Goal: Information Seeking & Learning: Learn about a topic

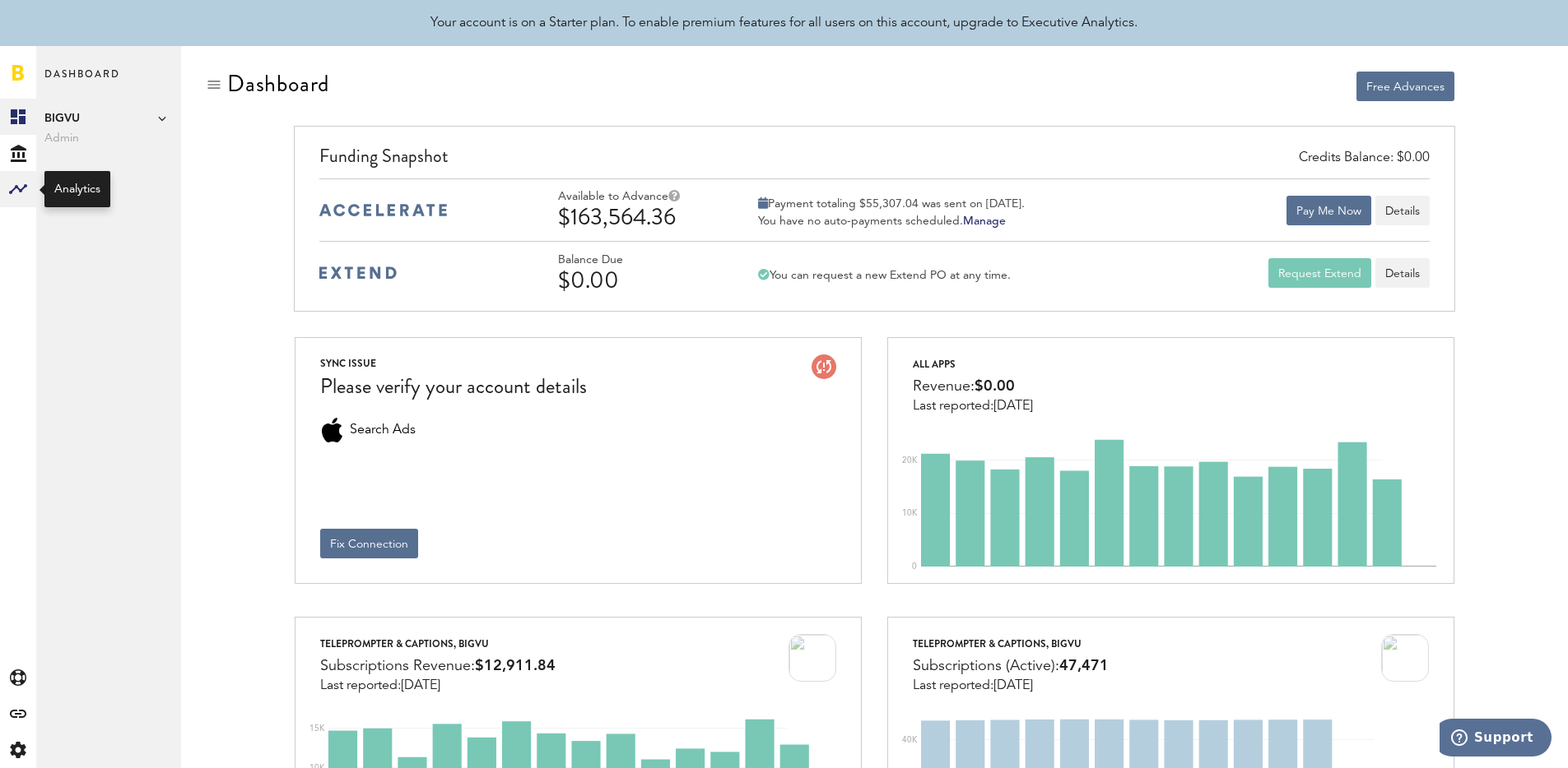
click at [11, 185] on rect at bounding box center [17, 189] width 19 height 19
click at [106, 114] on link "Monetization" at bounding box center [108, 117] width 145 height 36
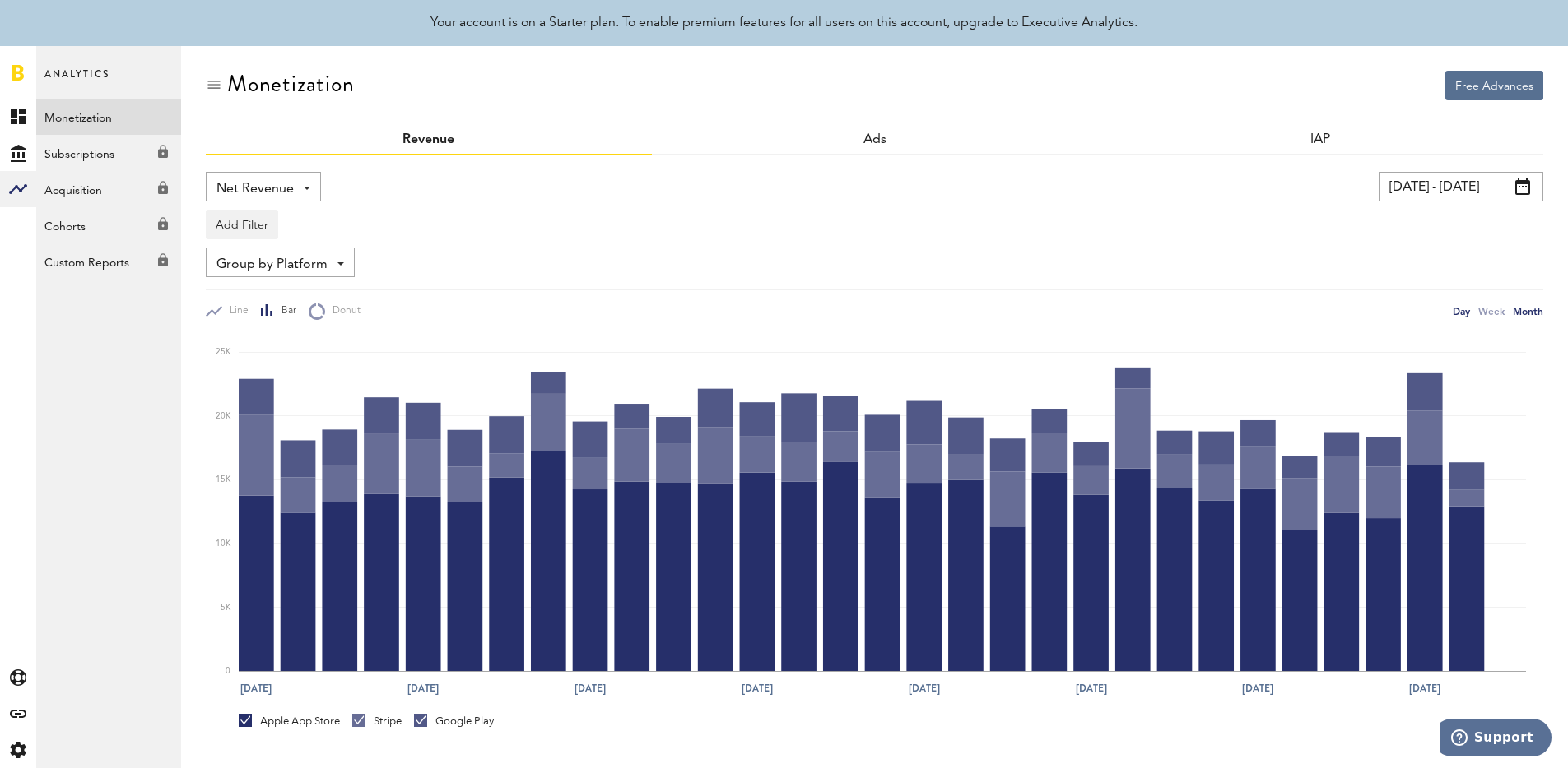
click at [1535, 307] on div "Month" at bounding box center [1527, 312] width 30 height 17
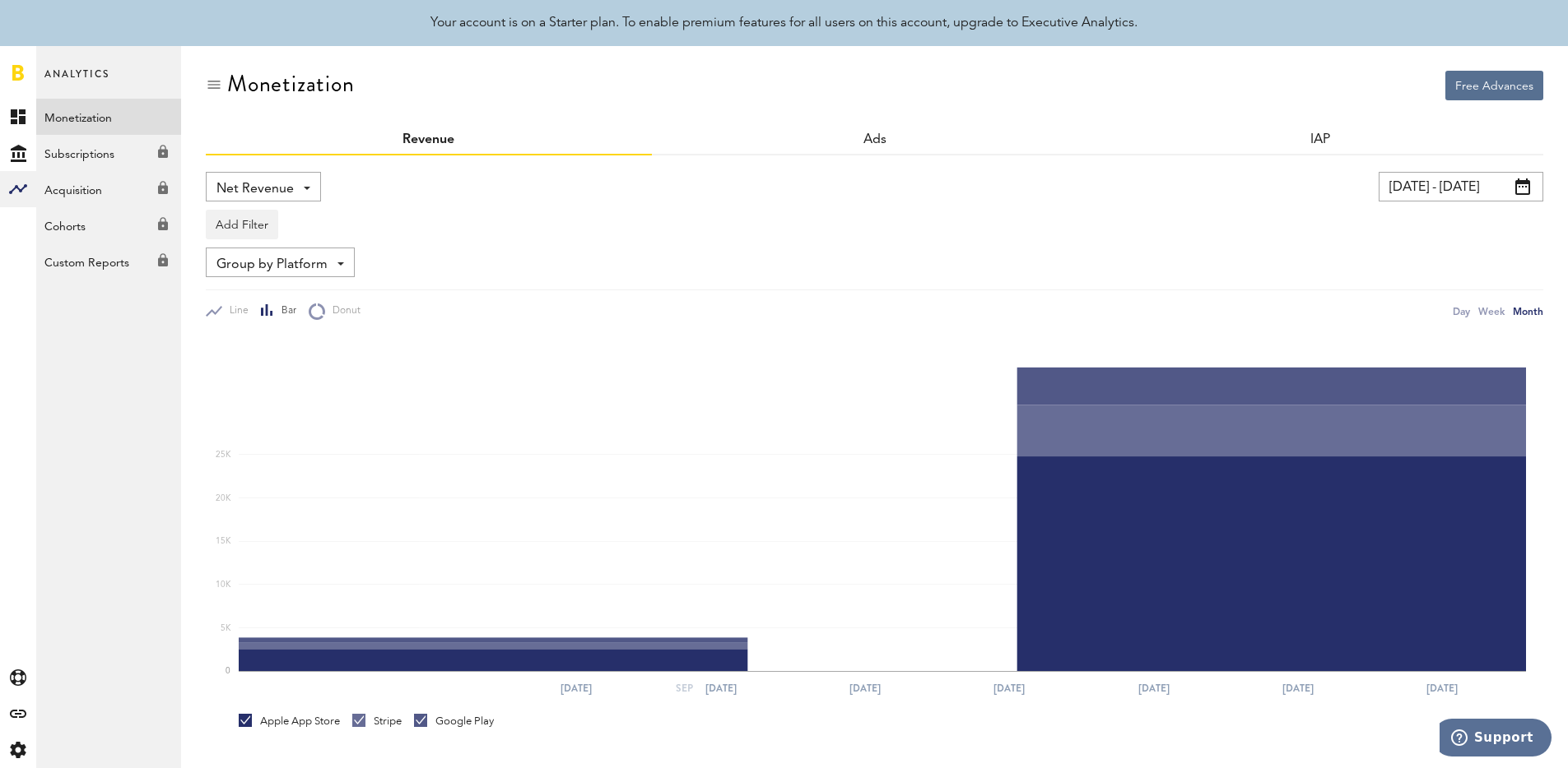
click at [1454, 184] on input "[DATE] - [DATE]" at bounding box center [1460, 186] width 164 height 29
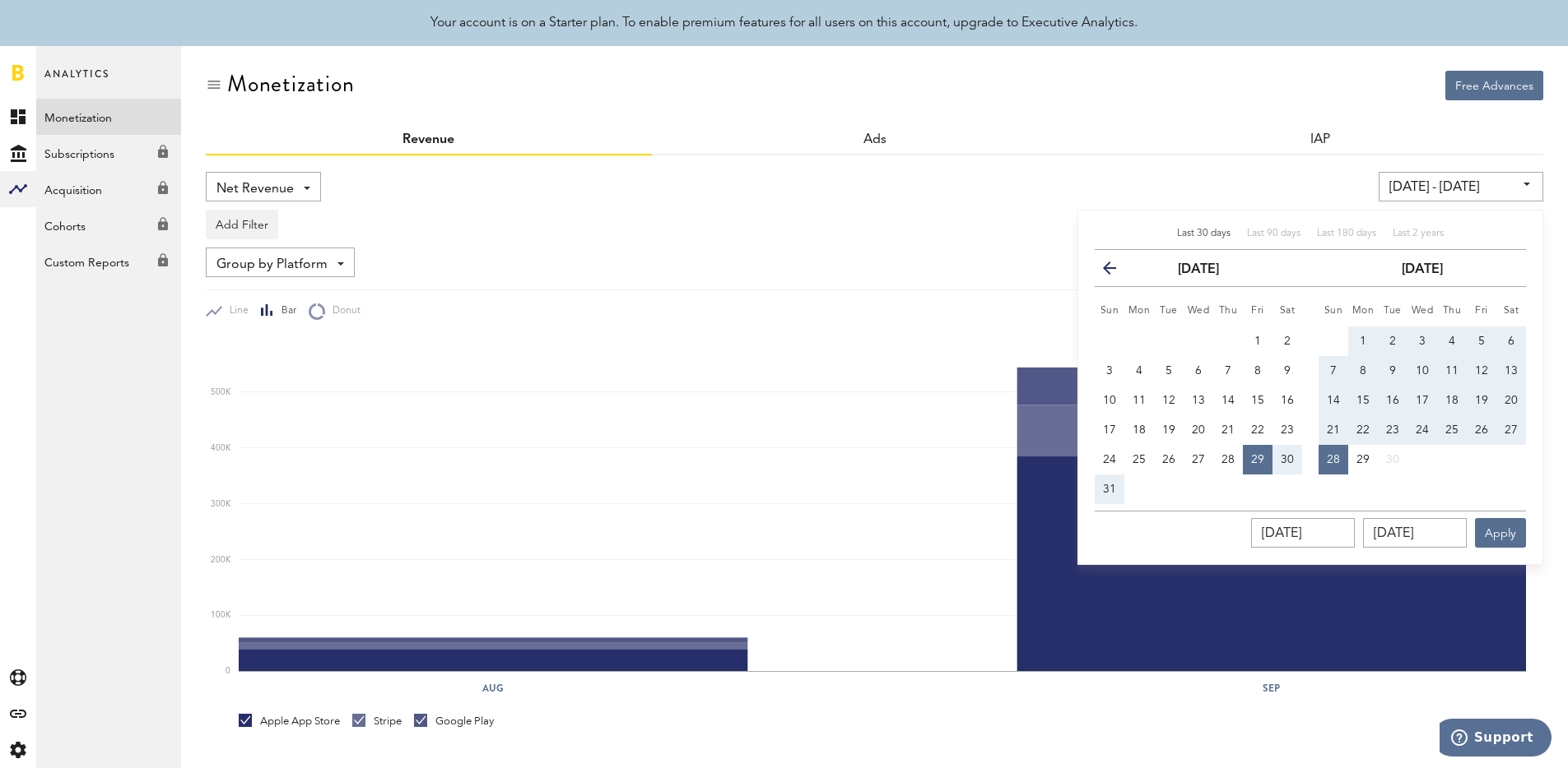
click at [1059, 102] on div "Monetization" at bounding box center [874, 98] width 1338 height 55
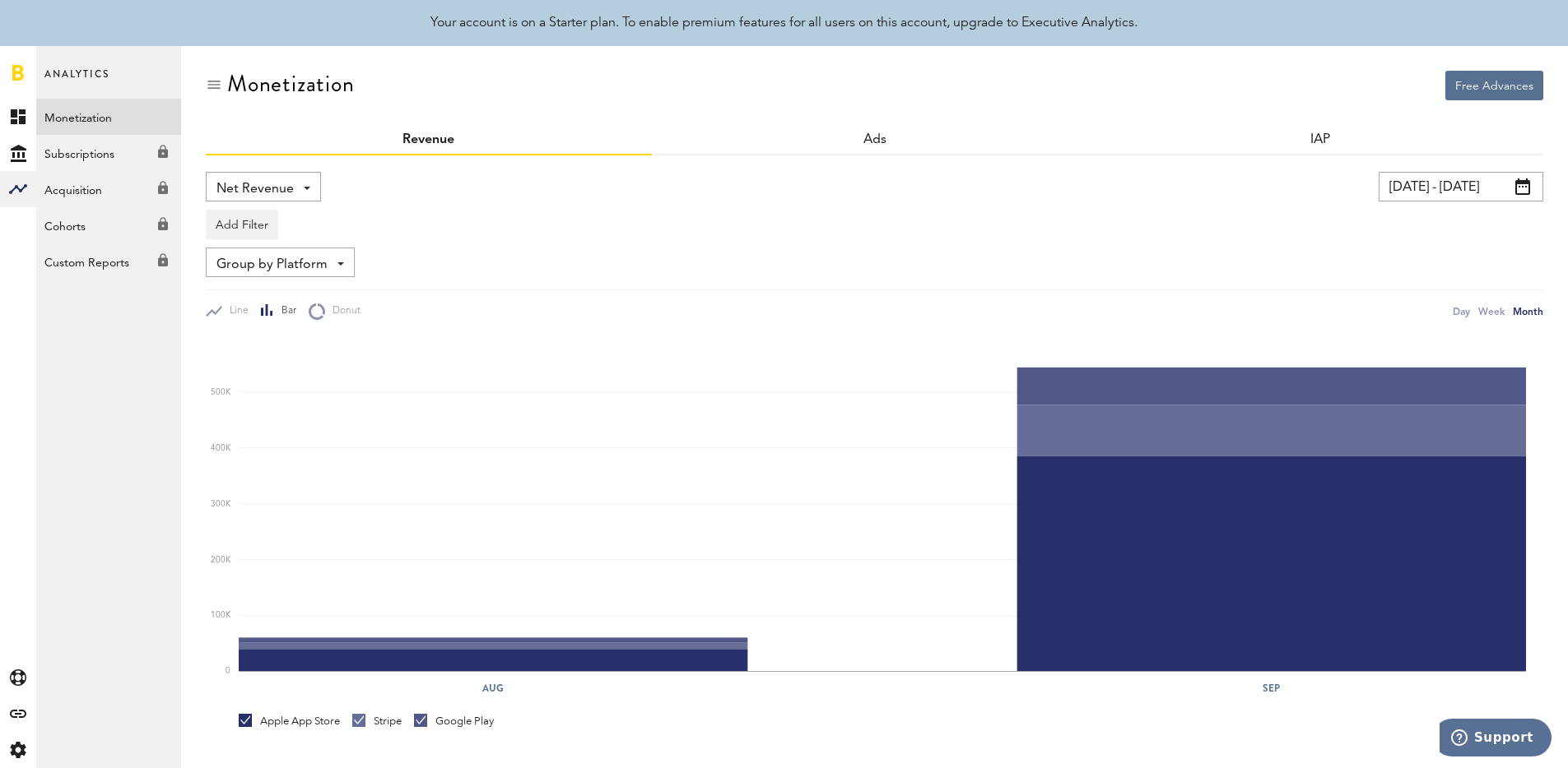
click at [1490, 200] on input "[DATE] - [DATE]" at bounding box center [1460, 186] width 164 height 29
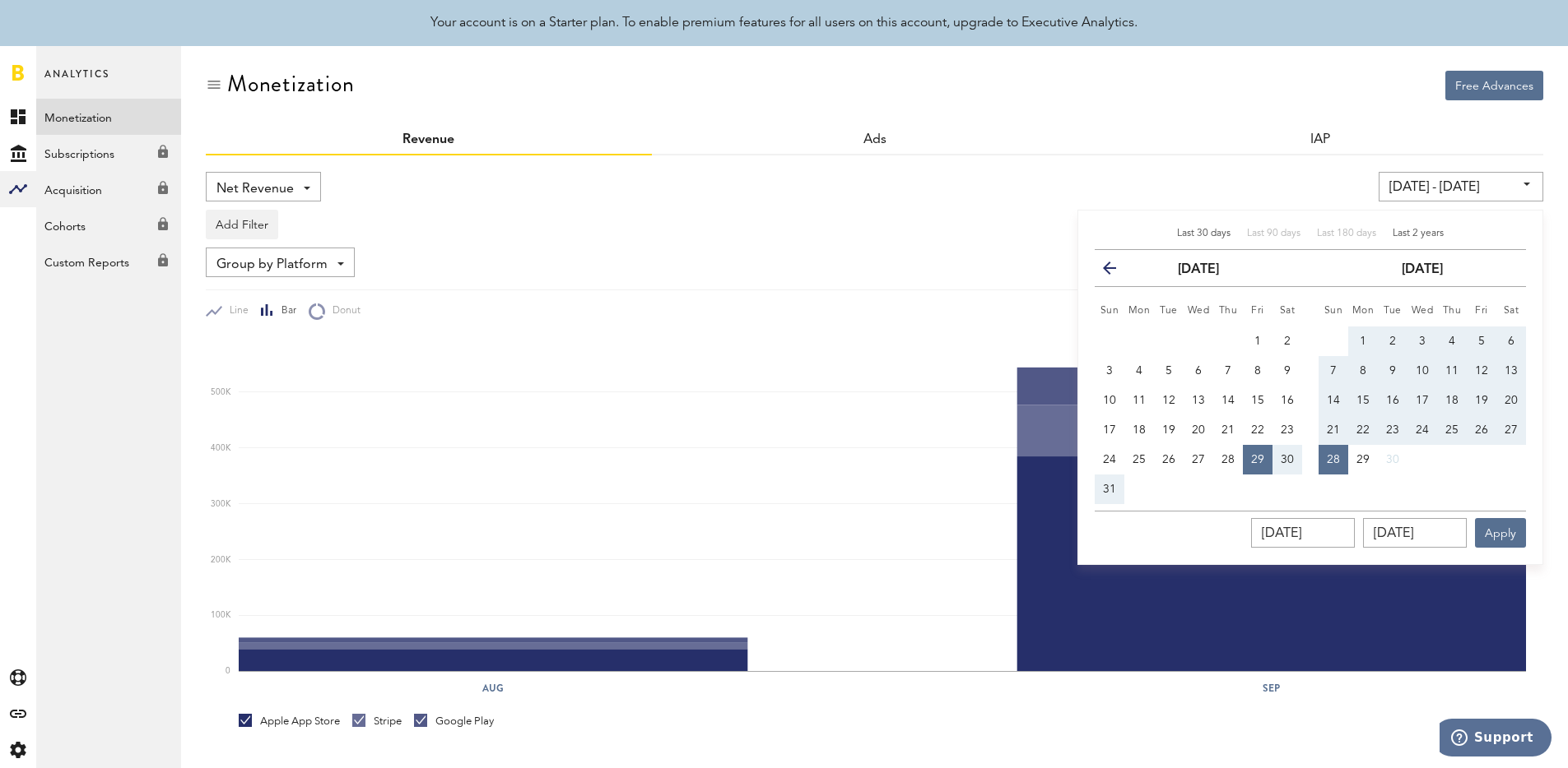
click at [1428, 229] on span "Last 2 years" at bounding box center [1417, 234] width 51 height 10
type input "[DATE] - [DATE]"
type input "[DATE]"
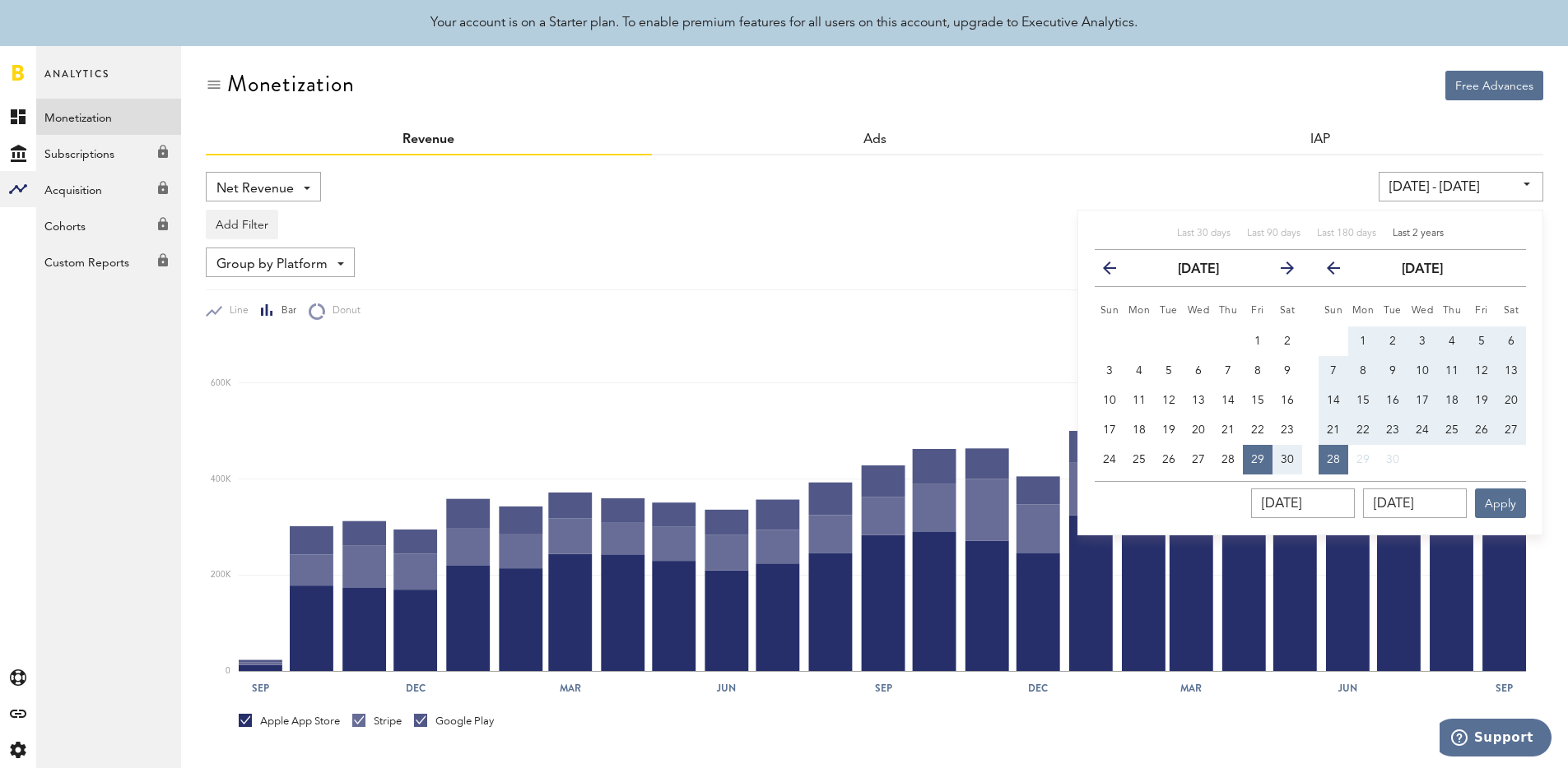
click at [1207, 110] on div "Monetization" at bounding box center [874, 98] width 1338 height 55
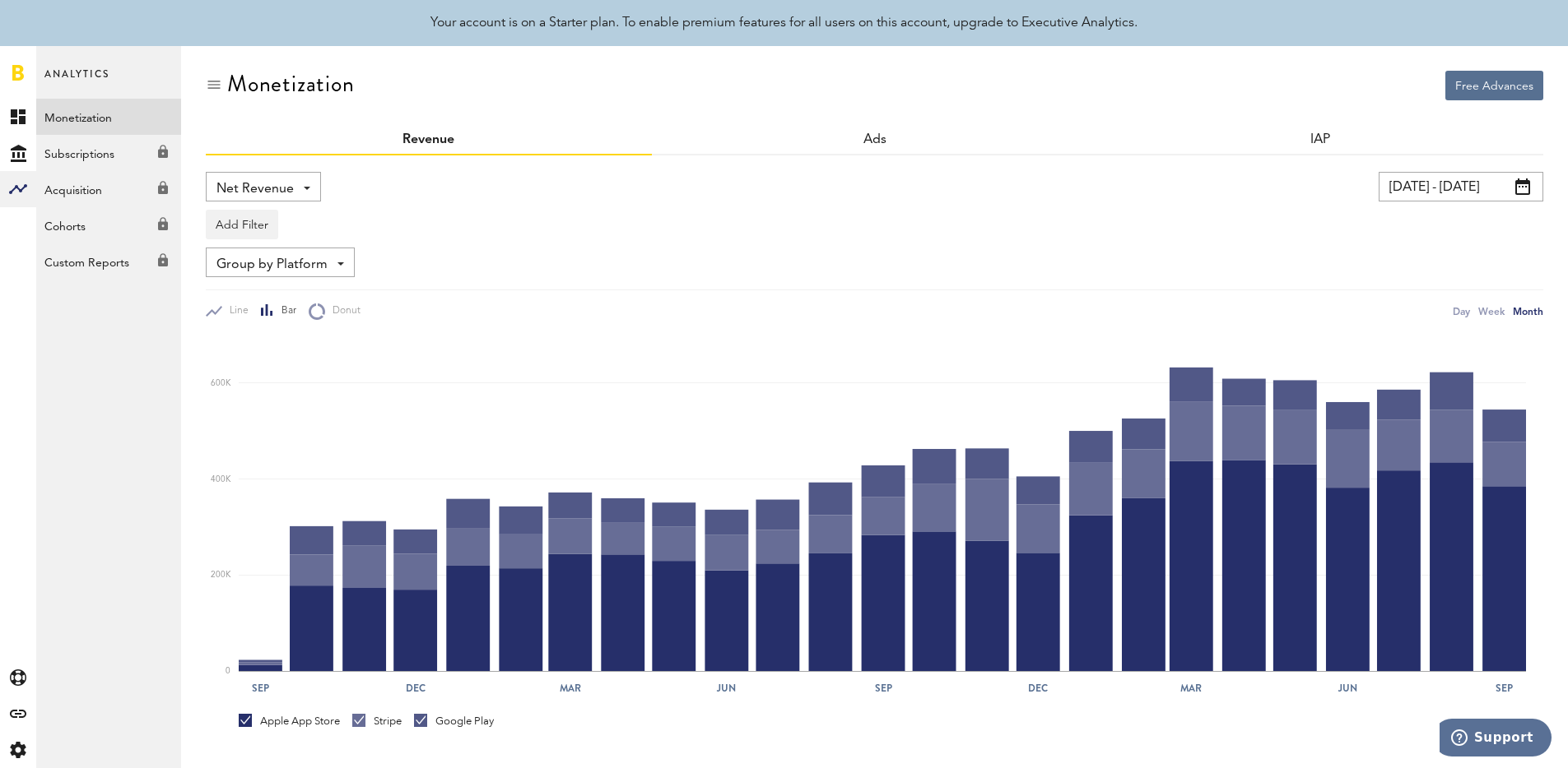
click at [1467, 191] on input "[DATE] - [DATE]" at bounding box center [1460, 186] width 164 height 29
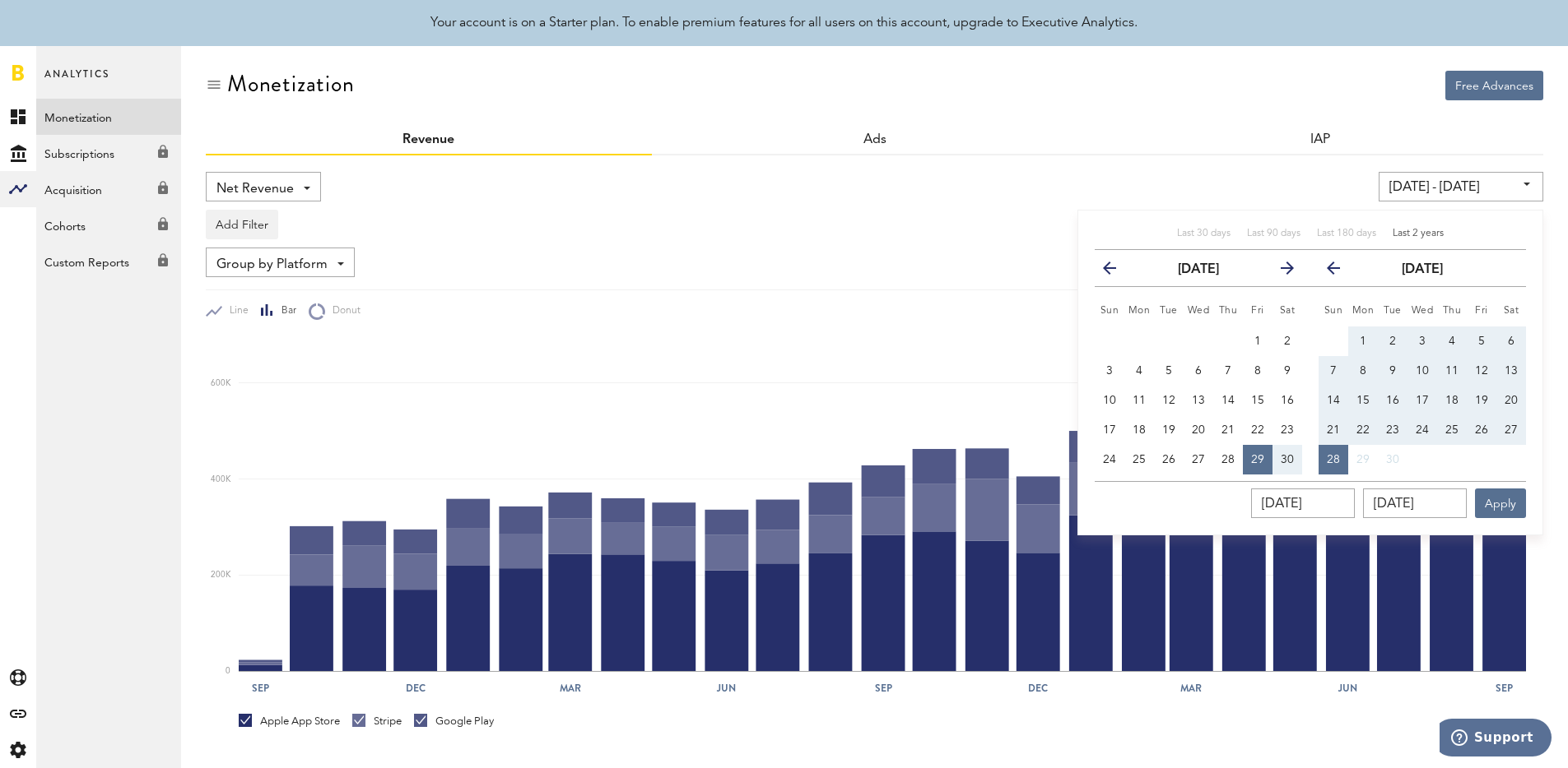
click at [1360, 331] on button "1" at bounding box center [1363, 341] width 29 height 29
type input "[DATE] - [DATE]"
type input "[DATE]"
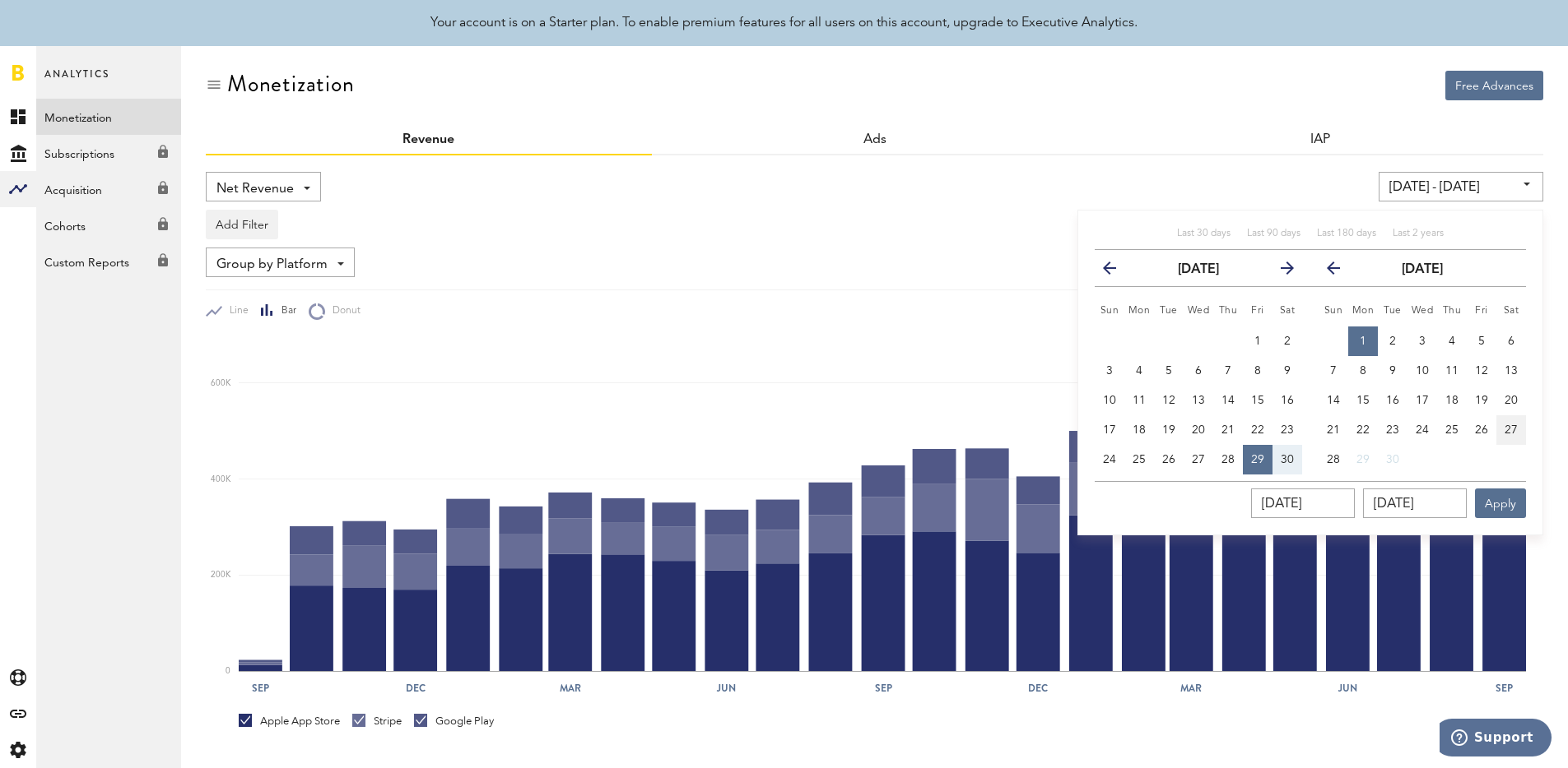
click at [1505, 427] on span "27" at bounding box center [1512, 430] width 14 height 12
type input "[DATE] - [DATE]"
type input "[DATE]"
click at [1268, 258] on button "next" at bounding box center [1280, 268] width 29 height 23
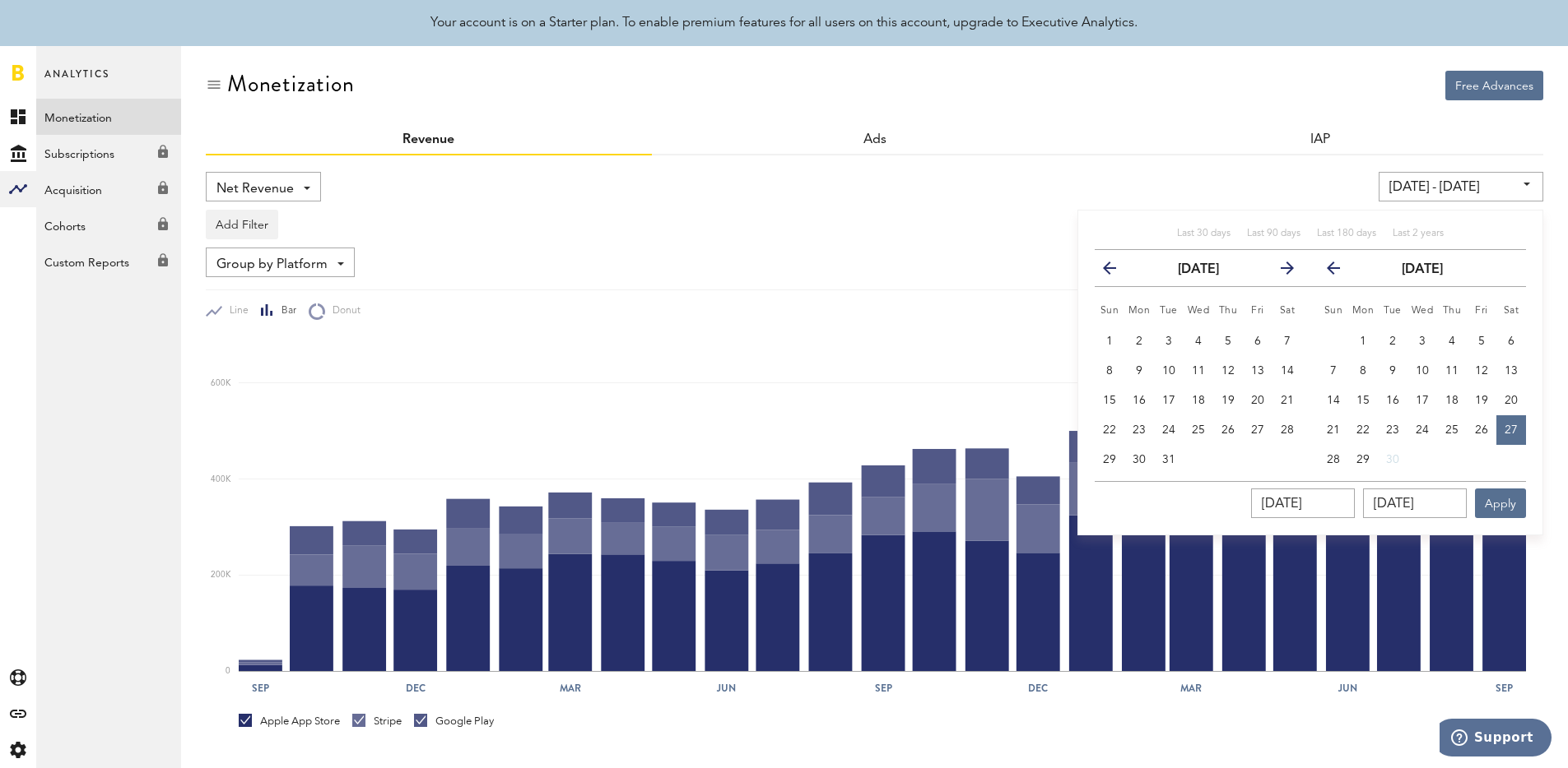
click at [1271, 261] on button "next" at bounding box center [1280, 268] width 29 height 23
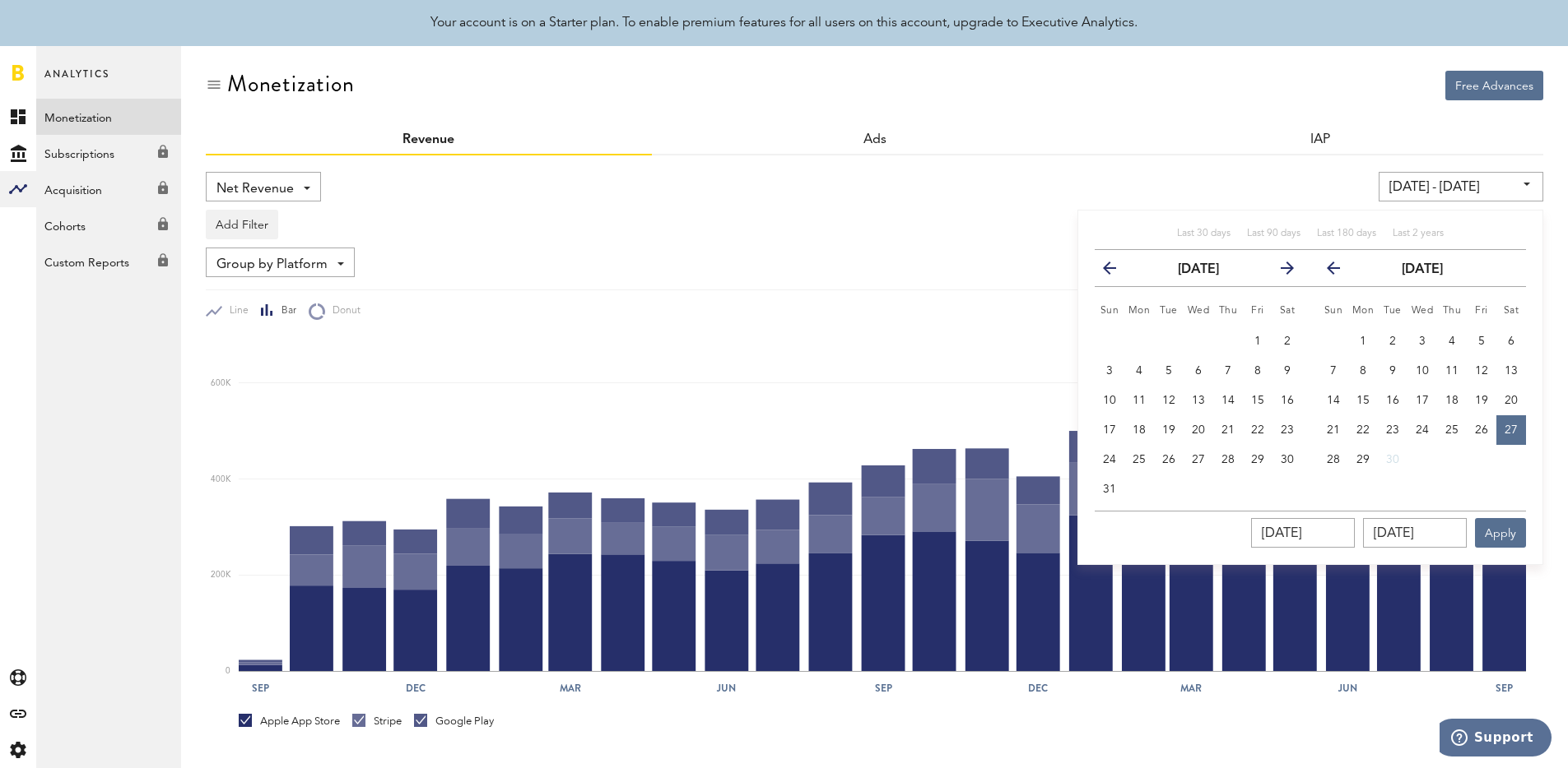
click at [1271, 261] on button "next" at bounding box center [1280, 268] width 29 height 23
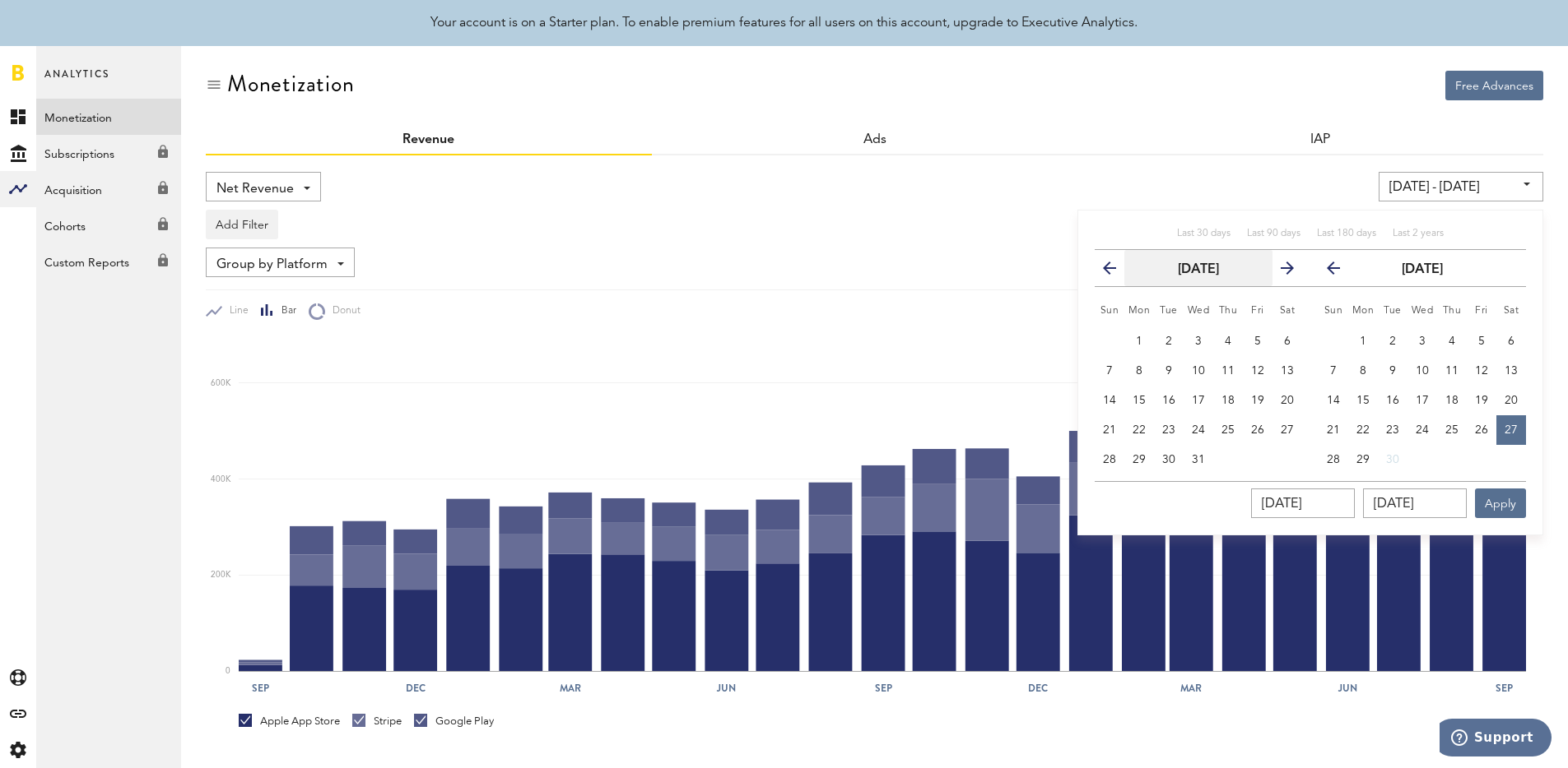
click at [1219, 270] on strong "[DATE]" at bounding box center [1198, 270] width 41 height 14
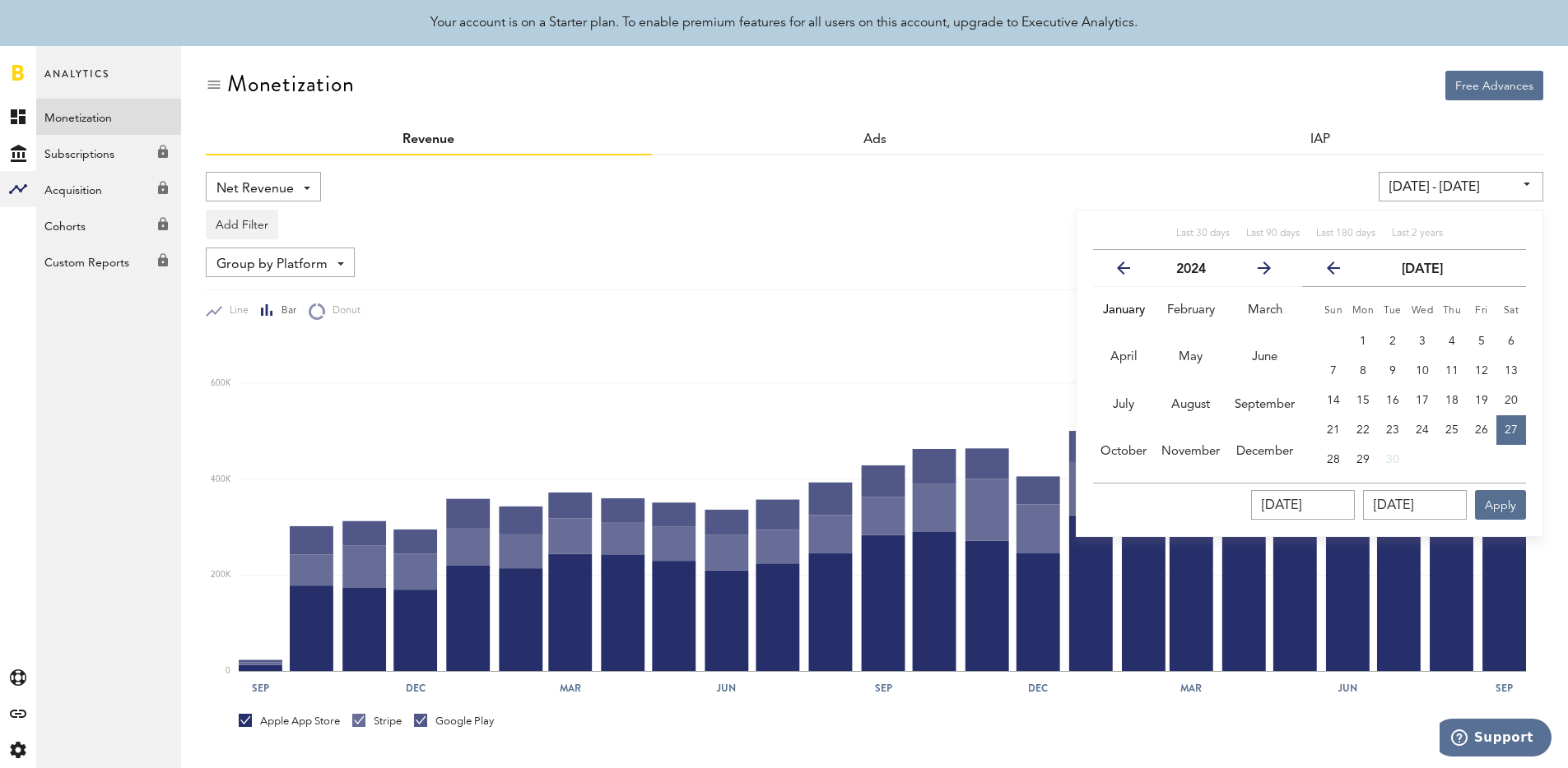
click at [1246, 277] on button "next" at bounding box center [1257, 268] width 75 height 23
click at [1216, 387] on button "August" at bounding box center [1190, 405] width 73 height 47
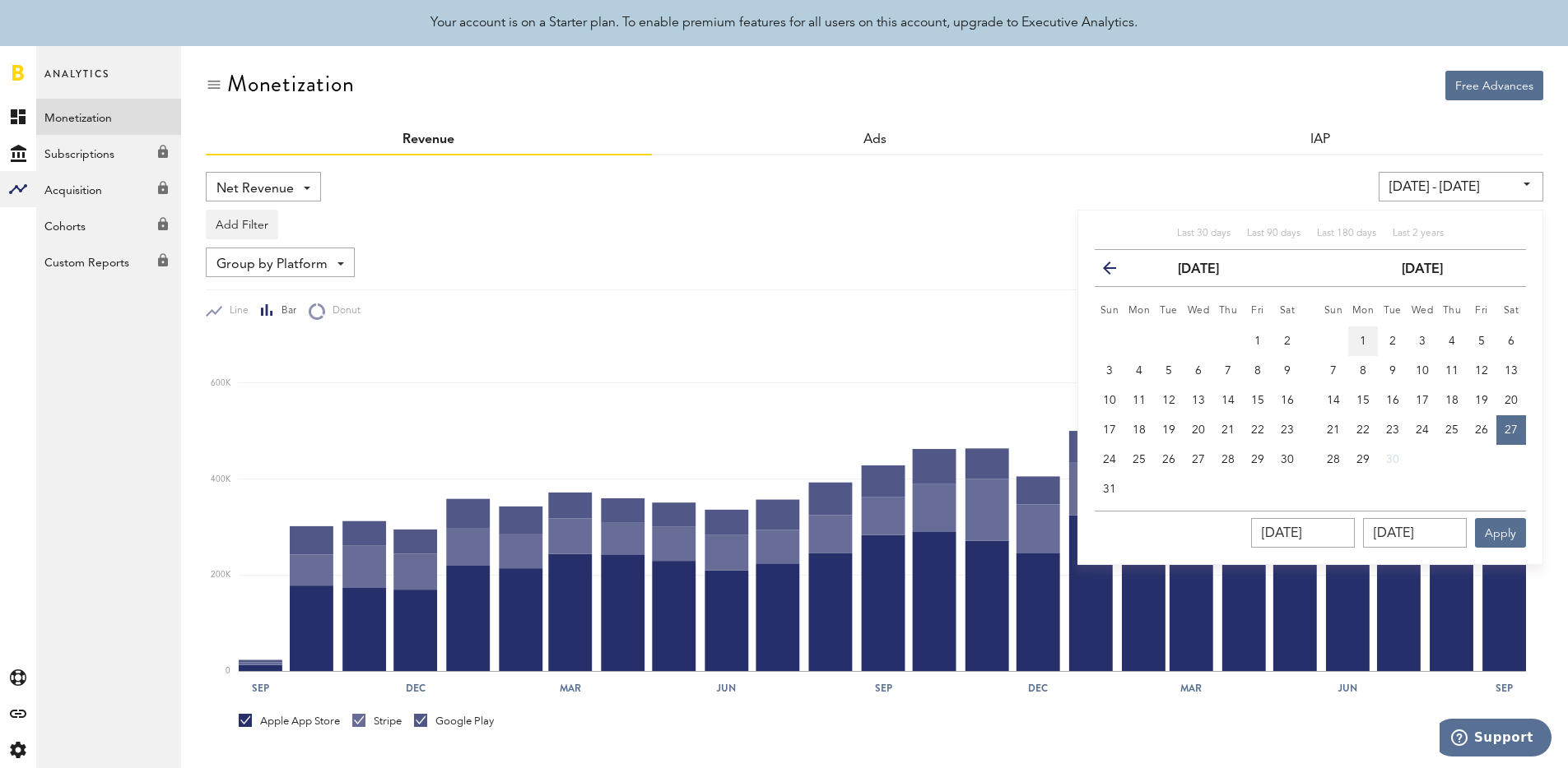
click at [1357, 345] on button "1" at bounding box center [1363, 341] width 29 height 29
type input "[DATE] - [DATE]"
type input "[DATE]"
click at [1515, 430] on span "27" at bounding box center [1512, 430] width 14 height 12
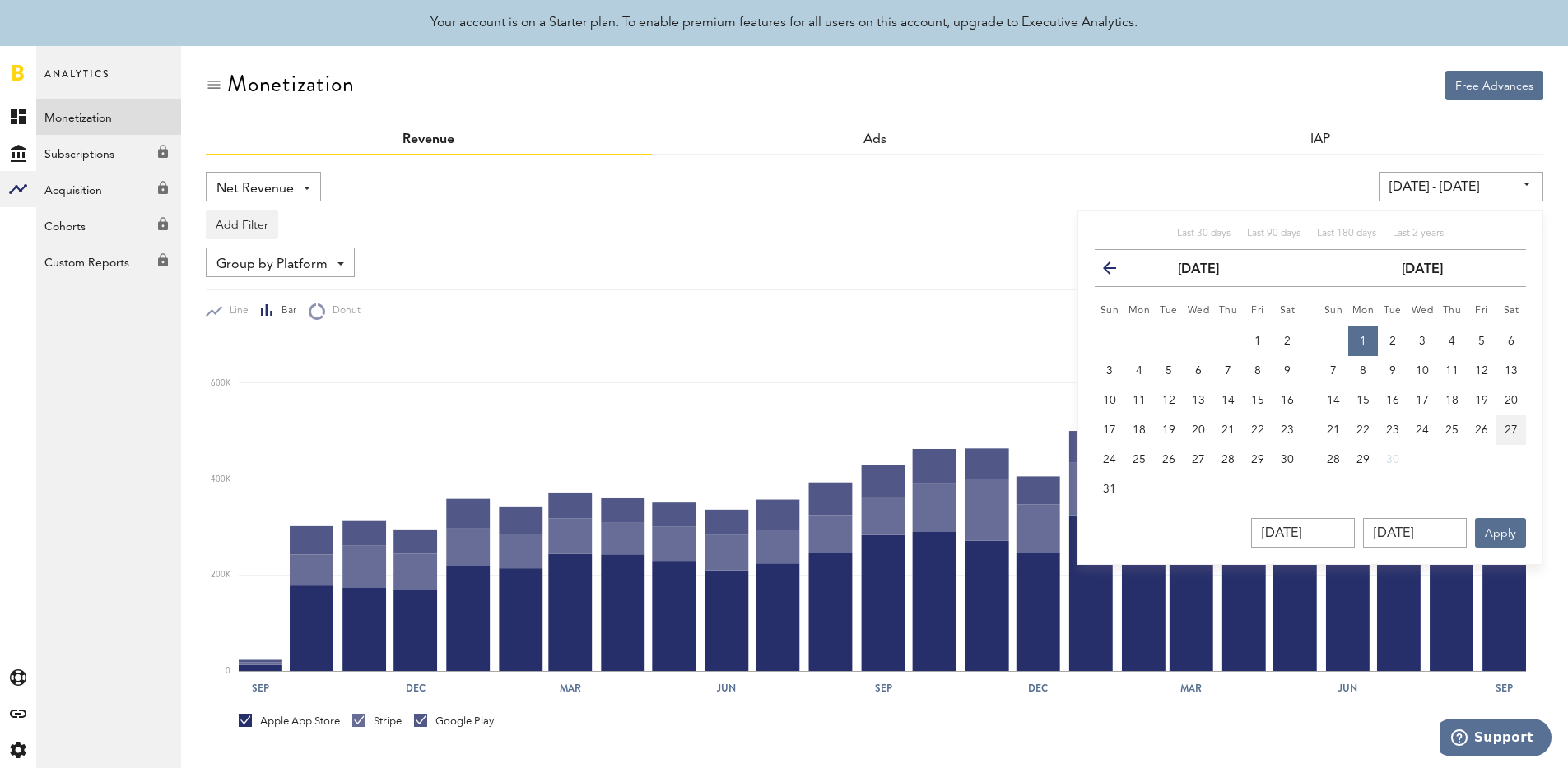
type input "[DATE] - [DATE]"
type input "[DATE]"
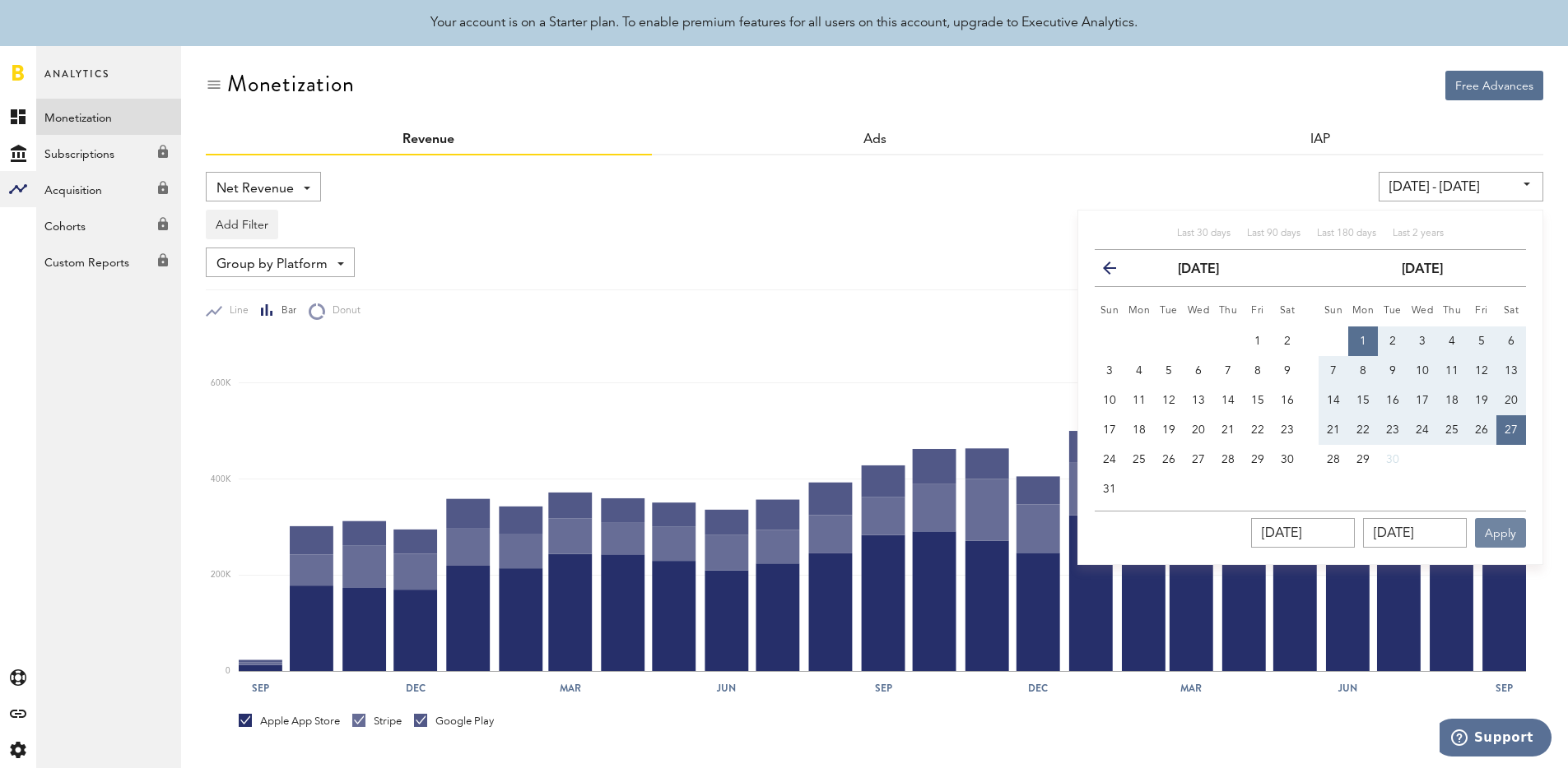
click at [1520, 529] on button "Apply" at bounding box center [1500, 533] width 51 height 29
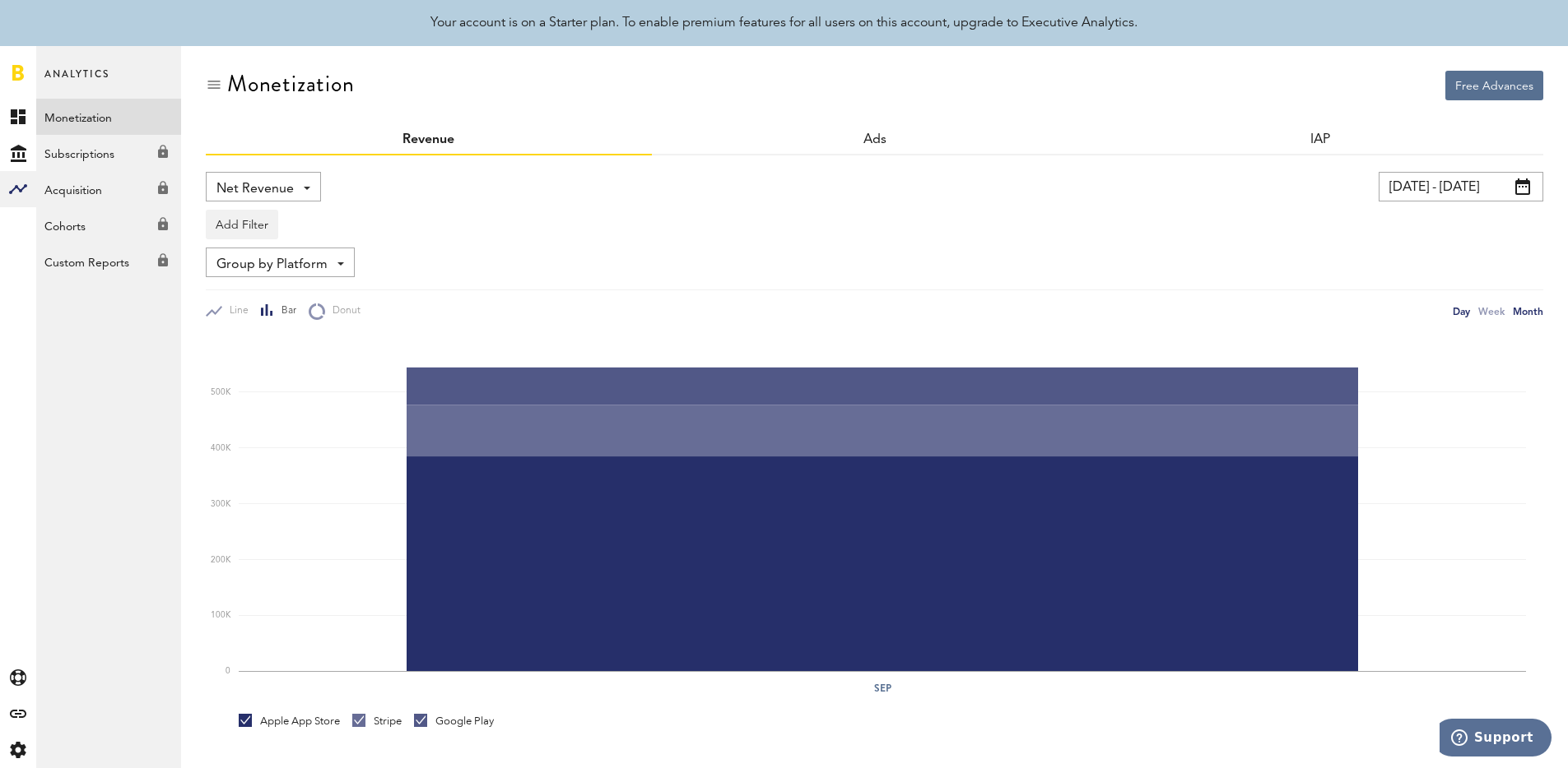
click at [1463, 309] on div "Day" at bounding box center [1461, 312] width 17 height 17
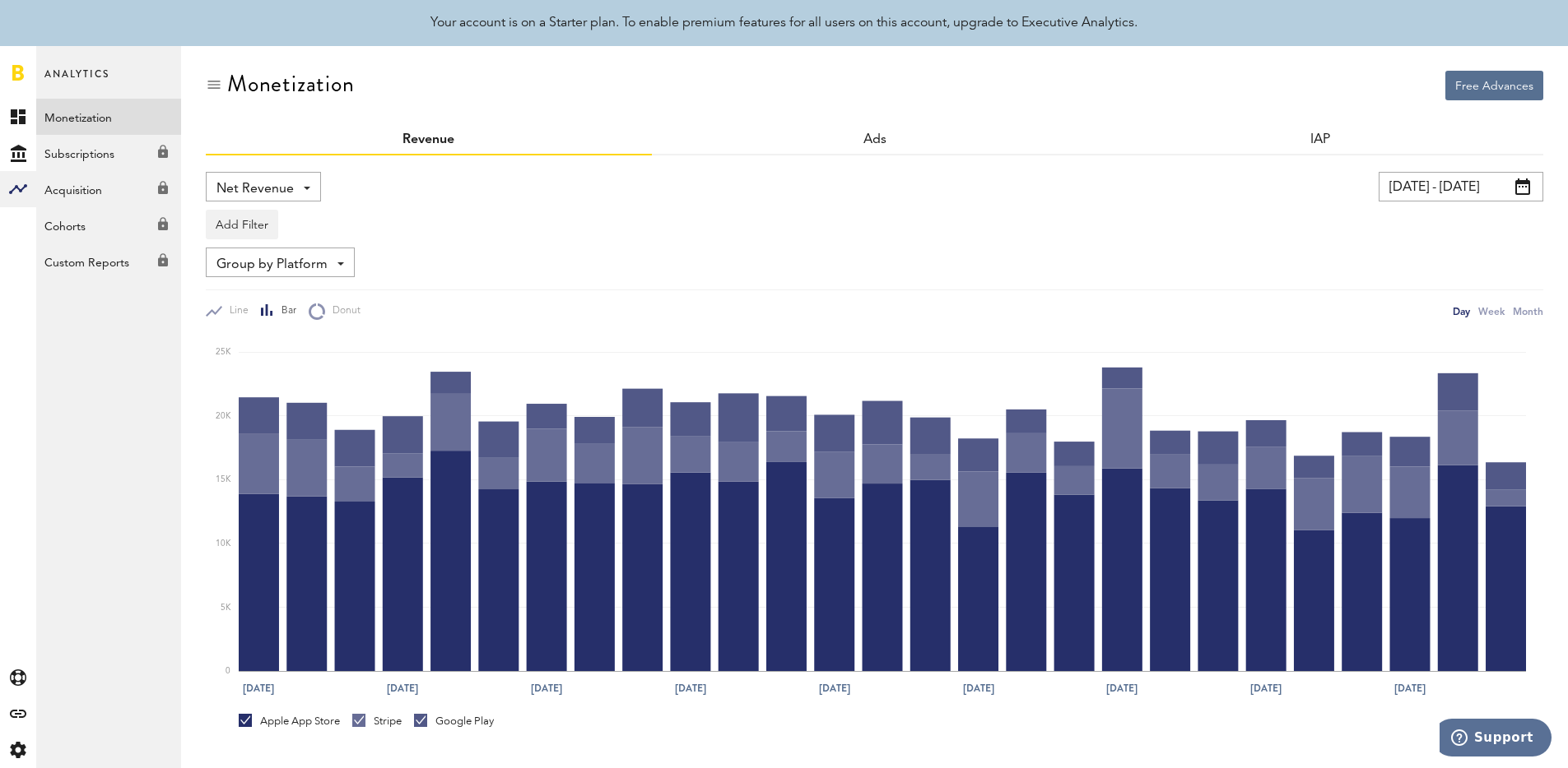
click at [1488, 189] on input "[DATE] - [DATE]" at bounding box center [1460, 186] width 164 height 29
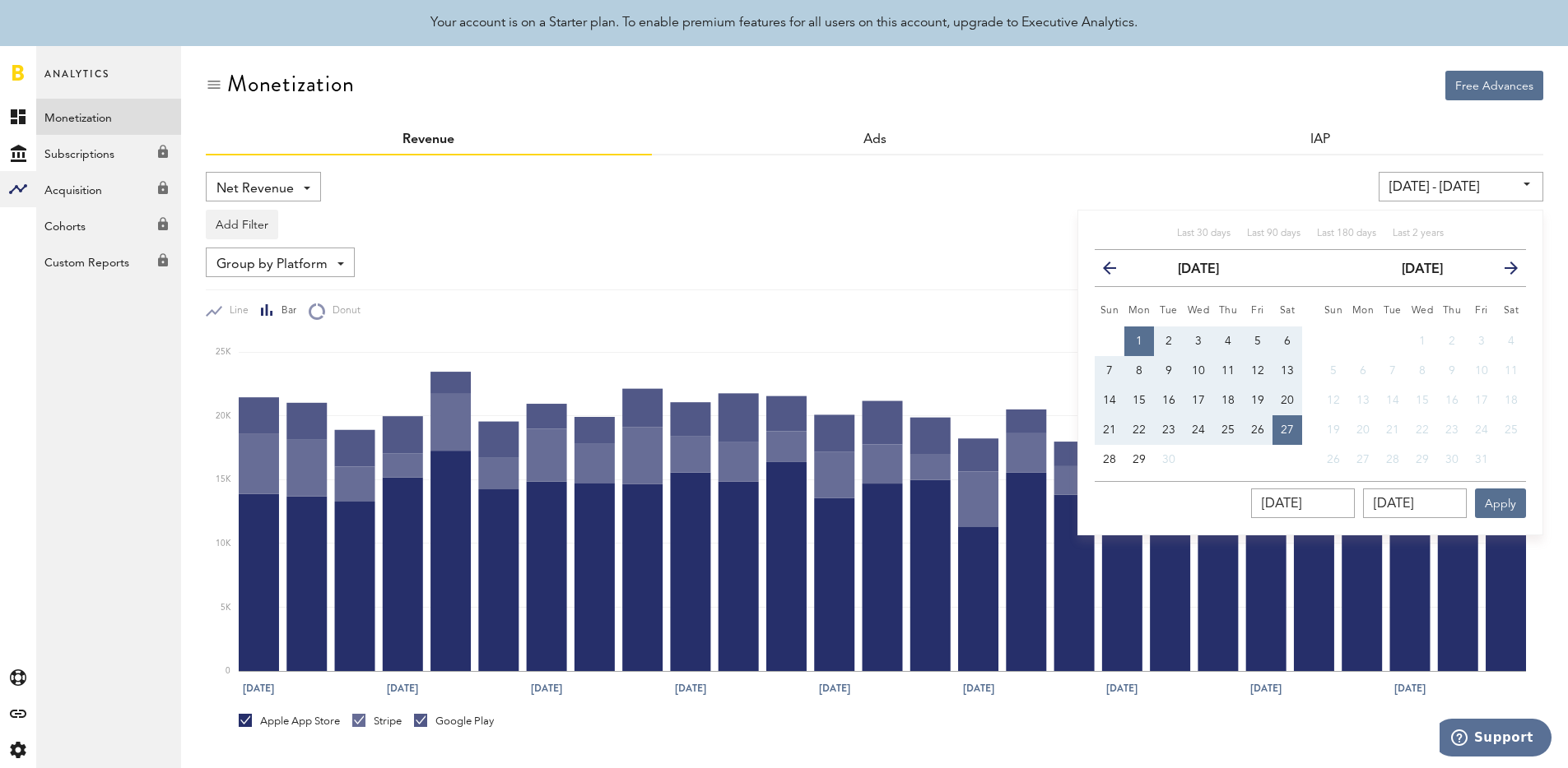
click at [1116, 272] on icon "button" at bounding box center [1116, 272] width 0 height 0
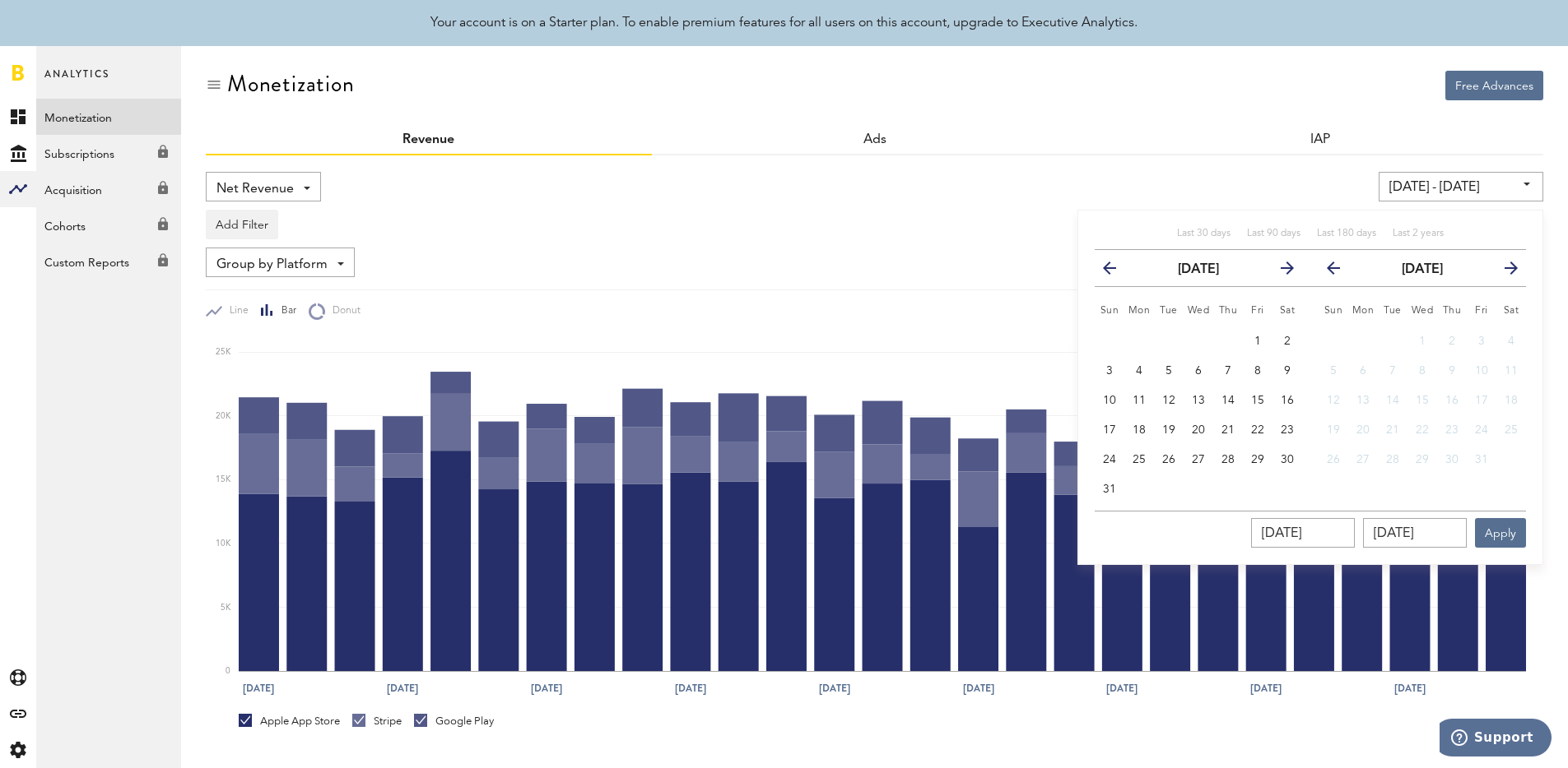
click at [1116, 272] on icon "button" at bounding box center [1116, 272] width 0 height 0
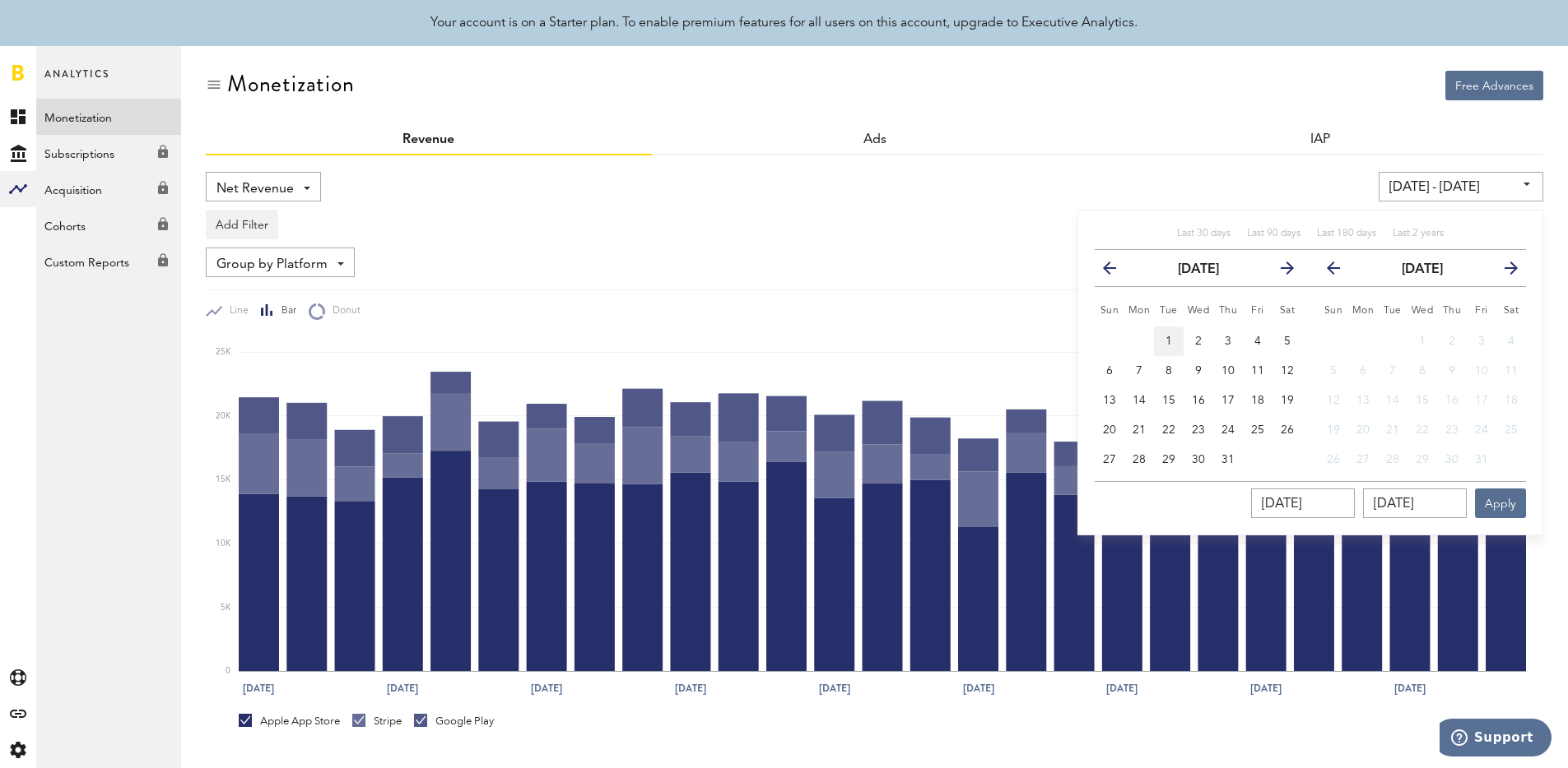
click at [1162, 340] on button "1" at bounding box center [1169, 341] width 29 height 29
type input "[DATE] - [DATE]"
type input "[DATE]"
click at [1505, 272] on icon "button" at bounding box center [1505, 272] width 0 height 0
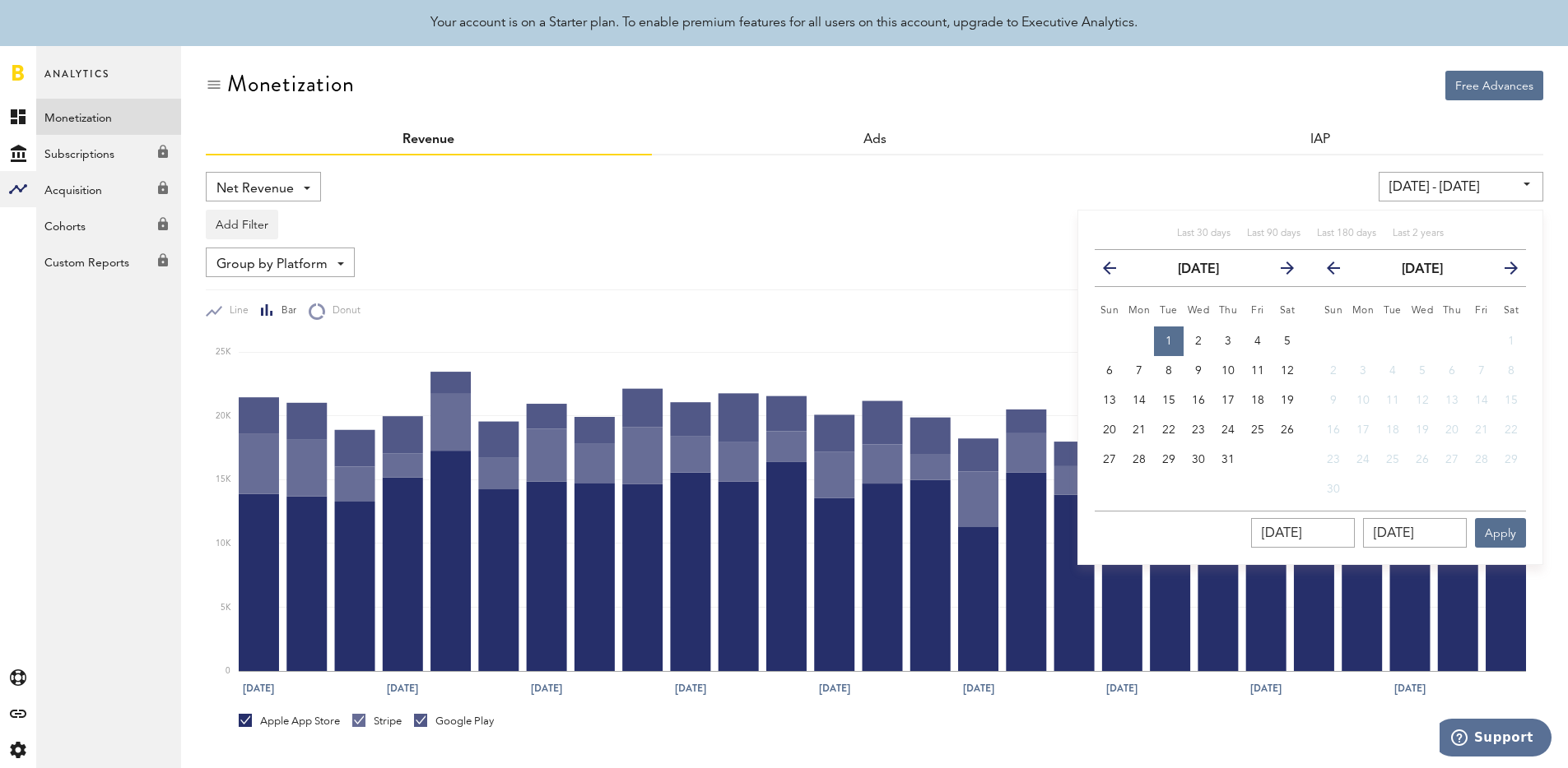
click at [1505, 272] on icon "button" at bounding box center [1505, 272] width 0 height 0
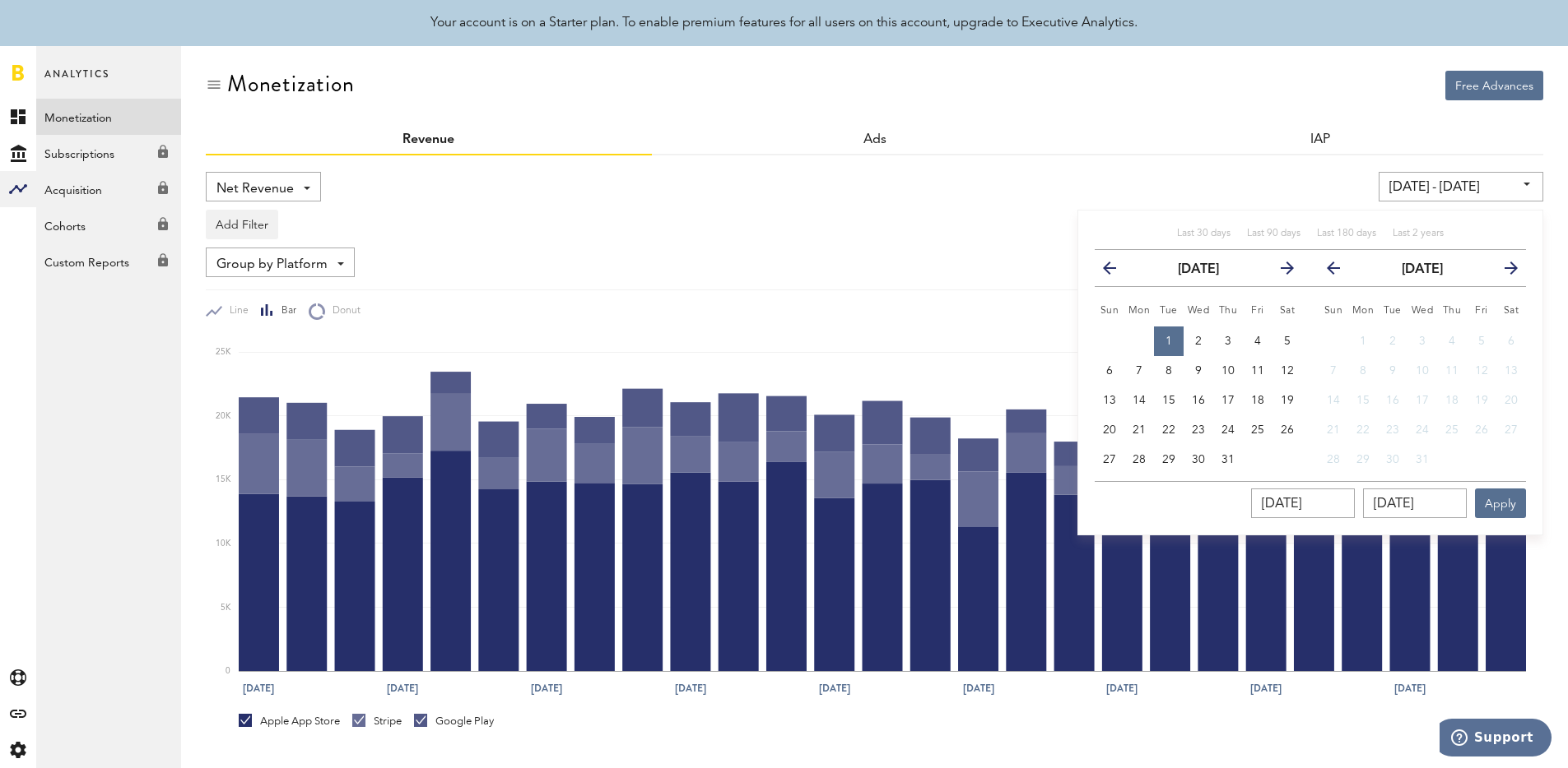
click at [1338, 268] on button "previous" at bounding box center [1331, 268] width 46 height 23
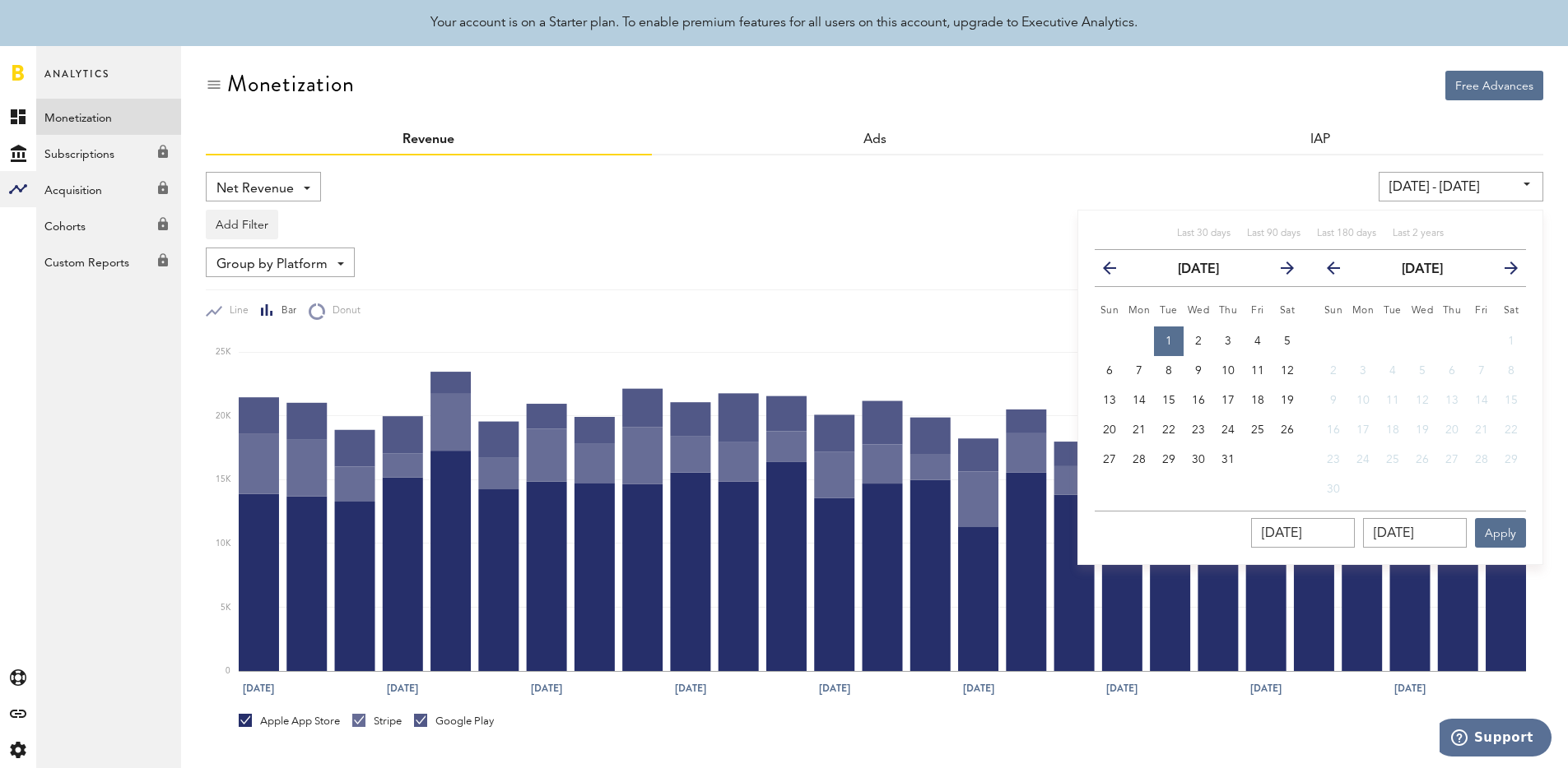
click at [1340, 272] on icon "button" at bounding box center [1340, 272] width 0 height 0
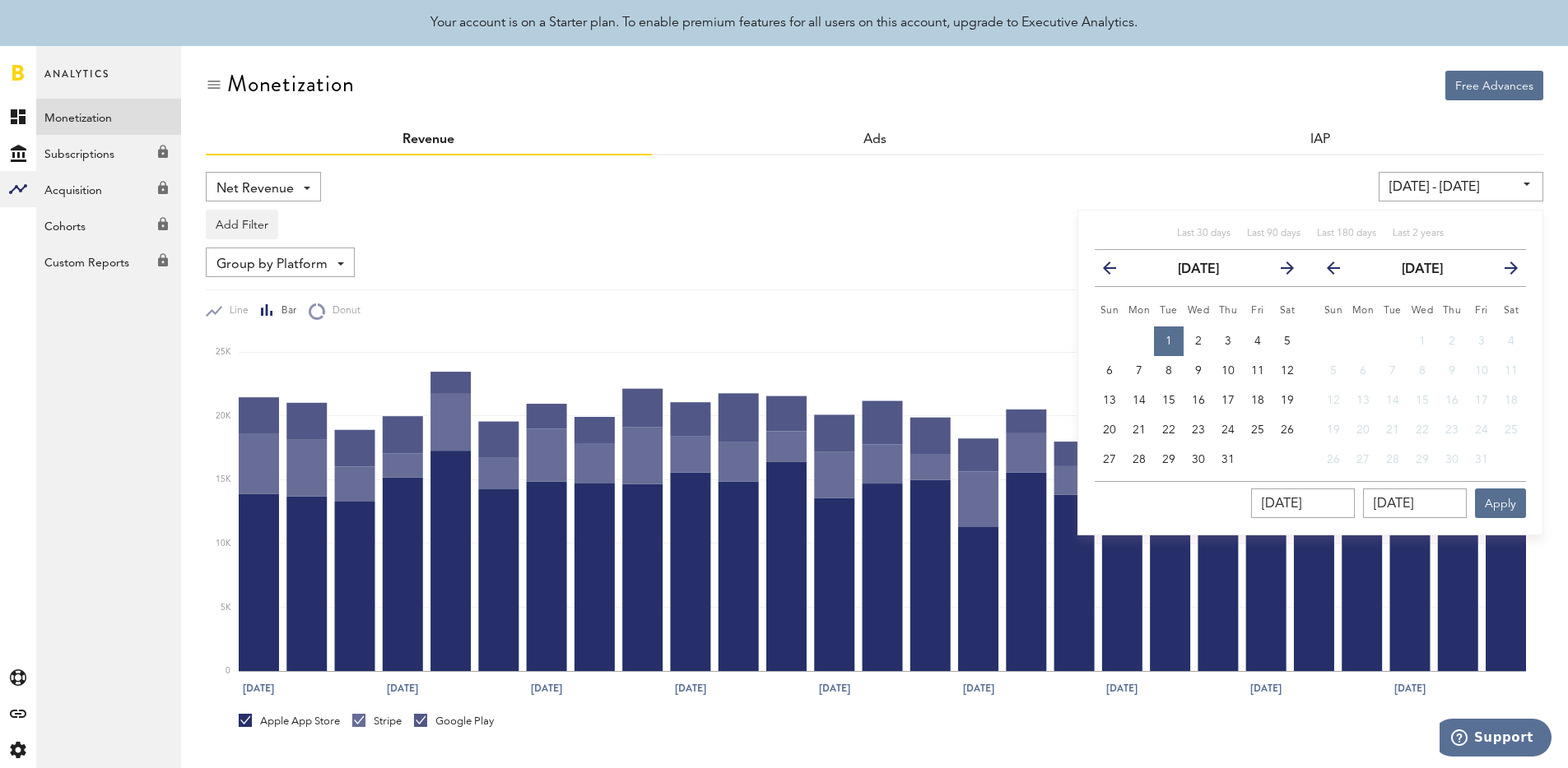
click at [1340, 272] on icon "button" at bounding box center [1340, 272] width 0 height 0
click at [1513, 437] on button "27" at bounding box center [1511, 430] width 29 height 29
type input "[DATE] - [DATE]"
type input "[DATE]"
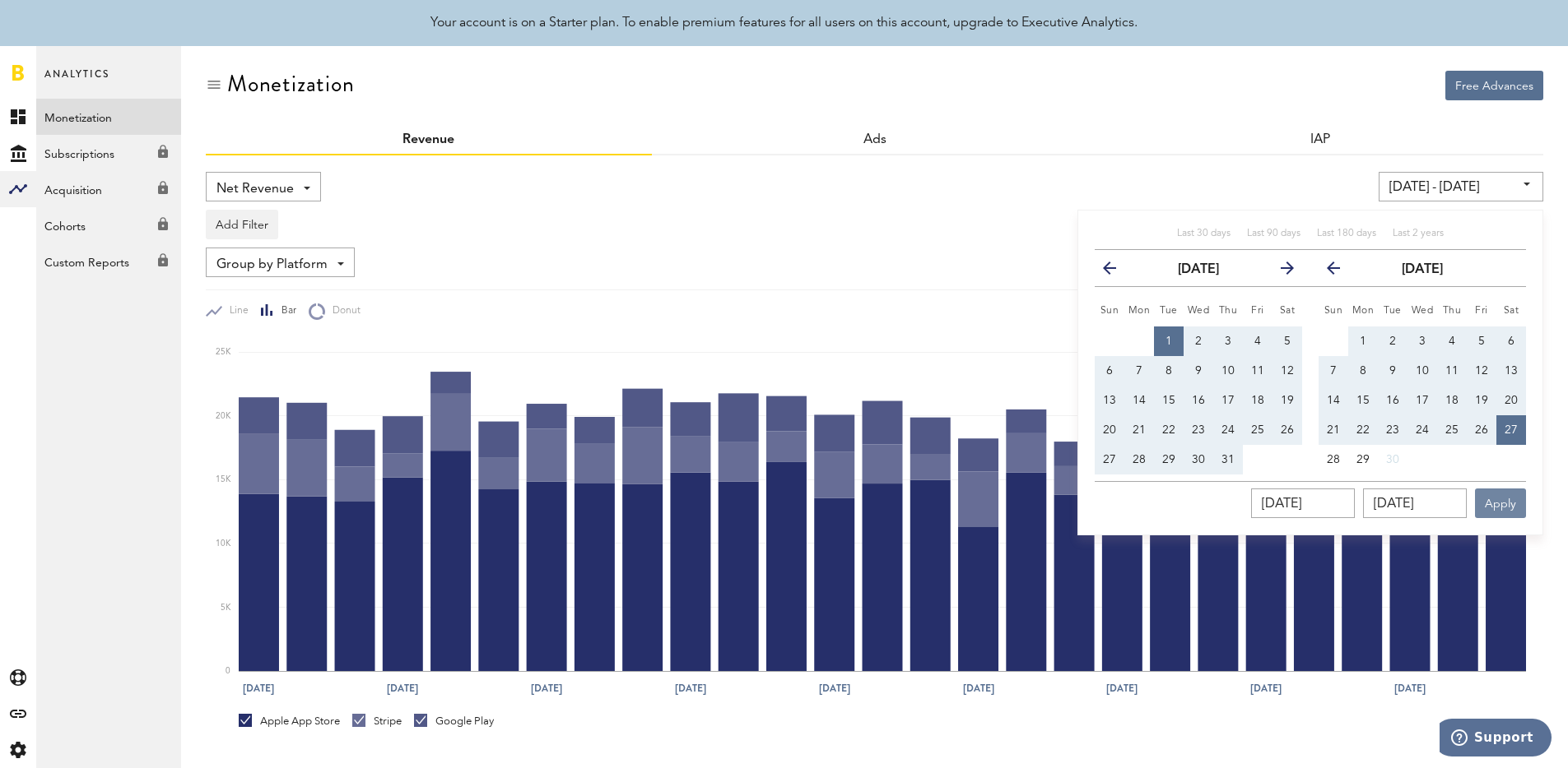
click at [1509, 506] on button "Apply" at bounding box center [1500, 503] width 51 height 29
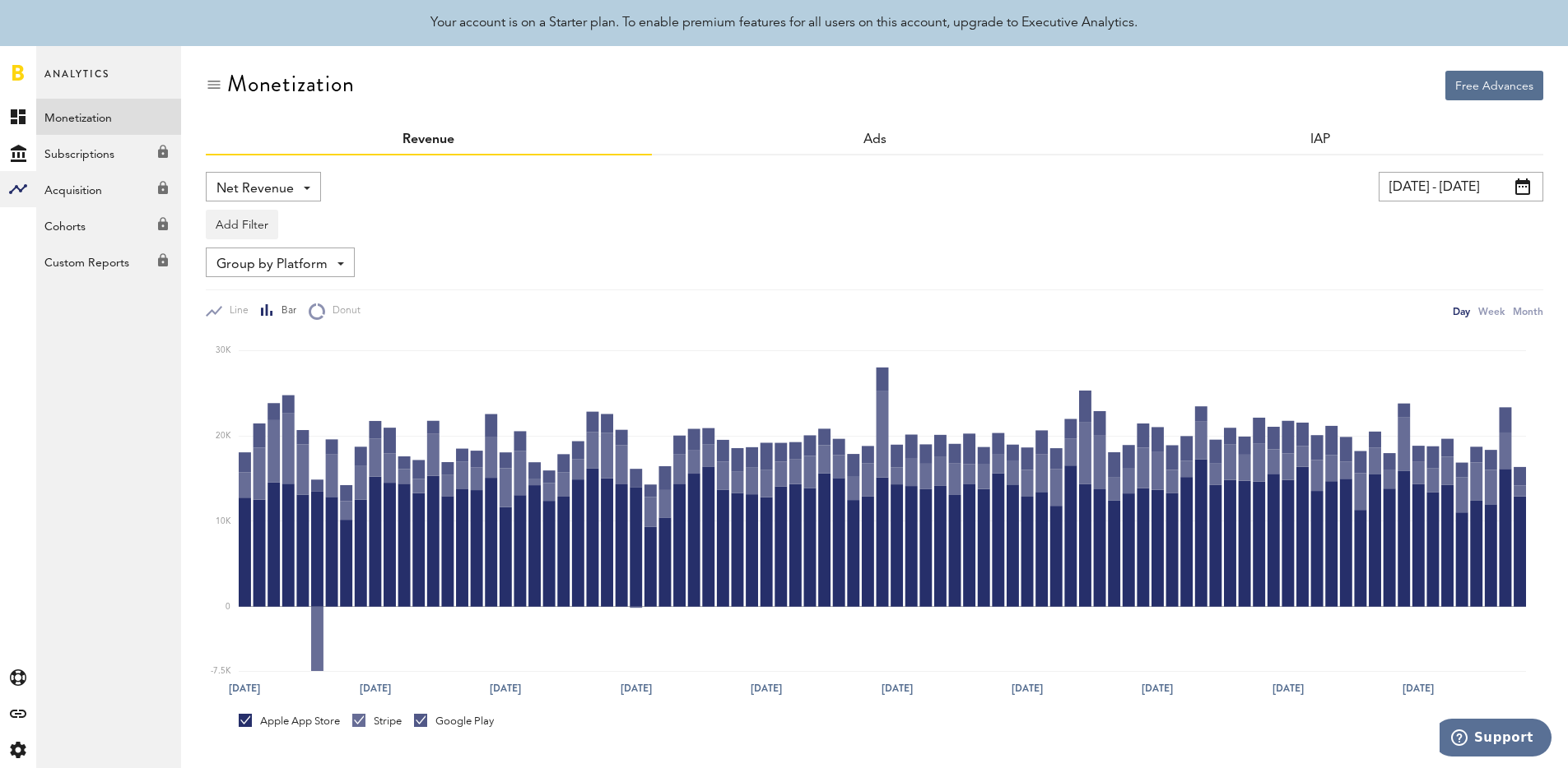
click at [654, 203] on div "Add Filter Platforms Apps" at bounding box center [874, 220] width 1338 height 38
